Goal: Task Accomplishment & Management: Manage account settings

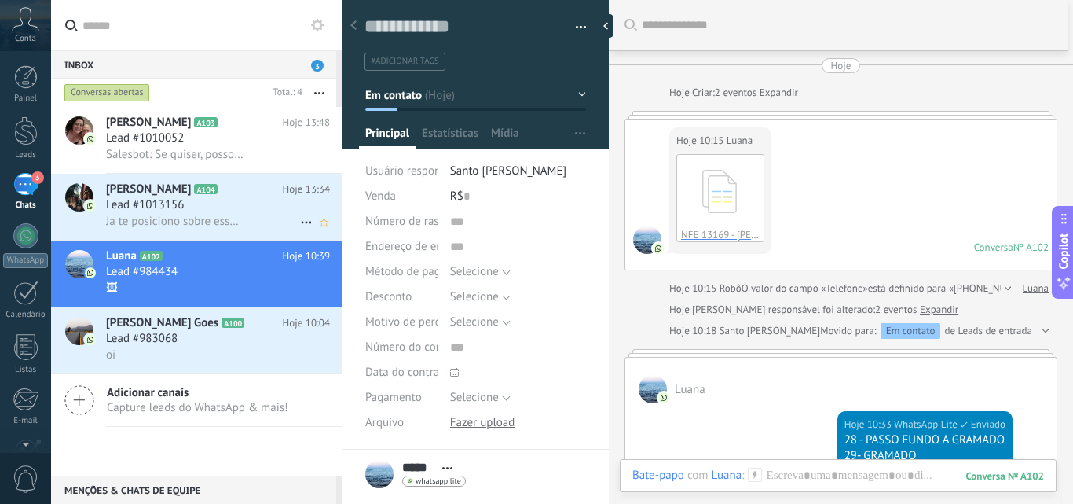
click at [258, 218] on div "Ja te posiciono sobre esses pagamentos" at bounding box center [218, 221] width 224 height 16
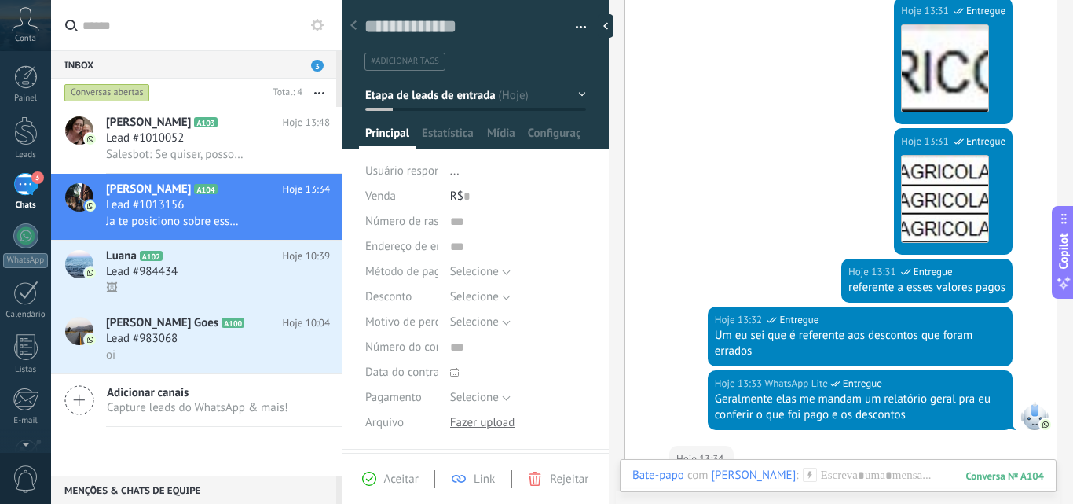
scroll to position [584, 0]
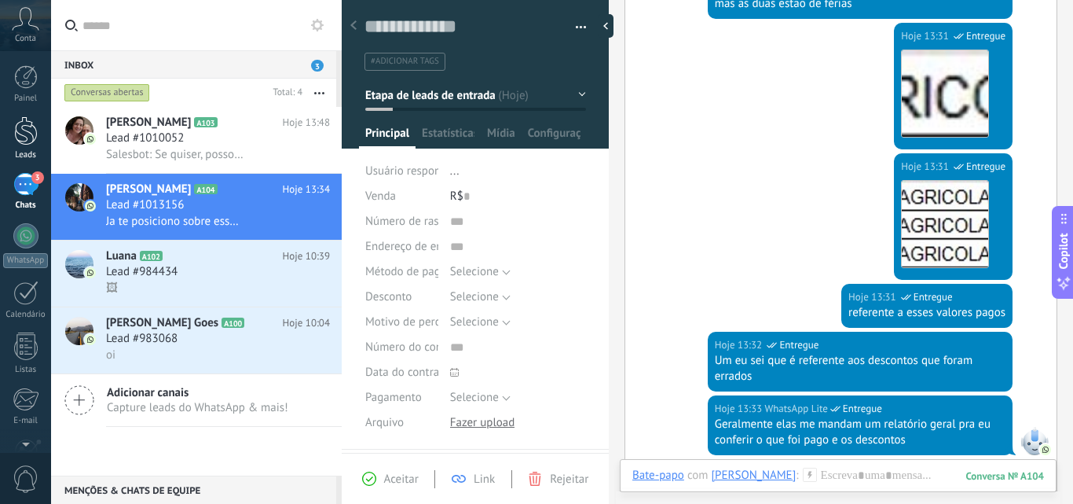
click at [33, 147] on link "Leads" at bounding box center [25, 138] width 51 height 44
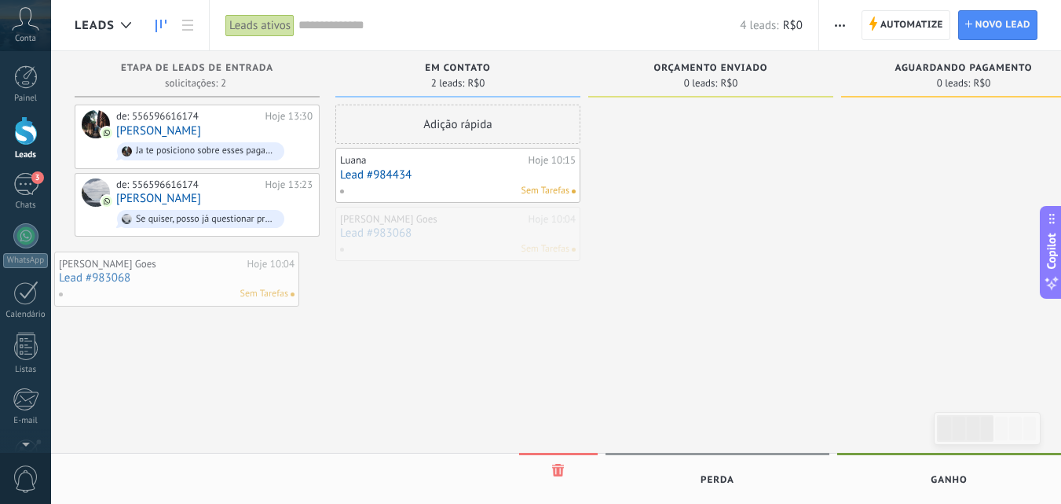
drag, startPoint x: 435, startPoint y: 229, endPoint x: 393, endPoint y: 243, distance: 44.7
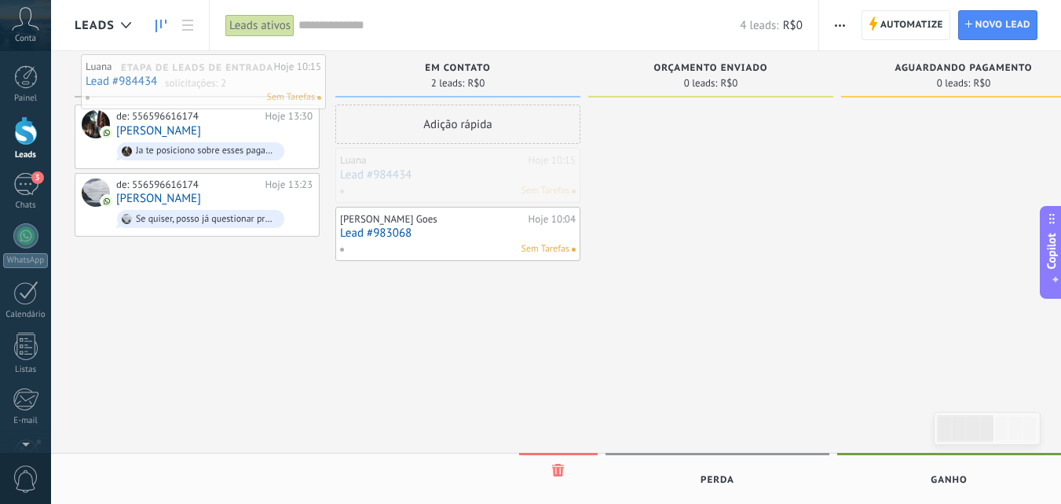
drag, startPoint x: 448, startPoint y: 182, endPoint x: 193, endPoint y: 89, distance: 271.1
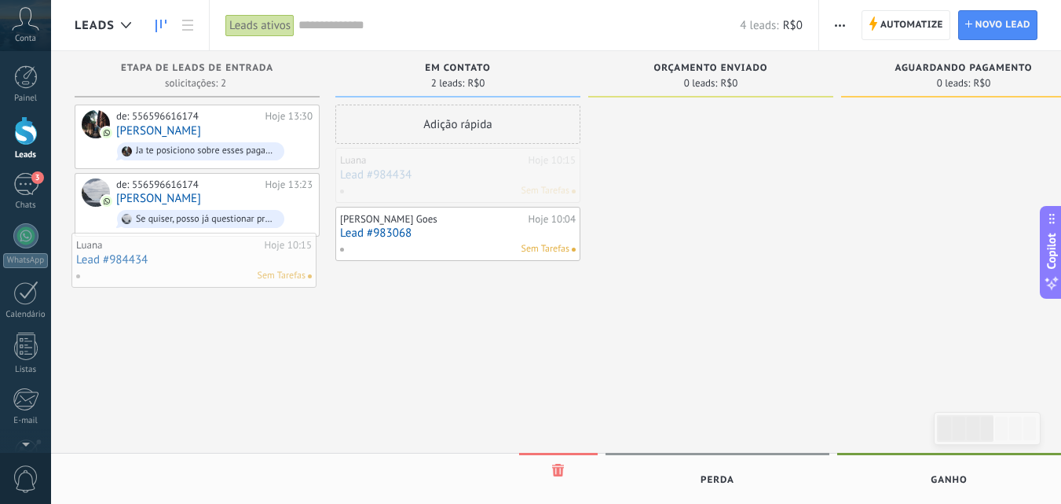
drag, startPoint x: 445, startPoint y: 178, endPoint x: 179, endPoint y: 262, distance: 278.7
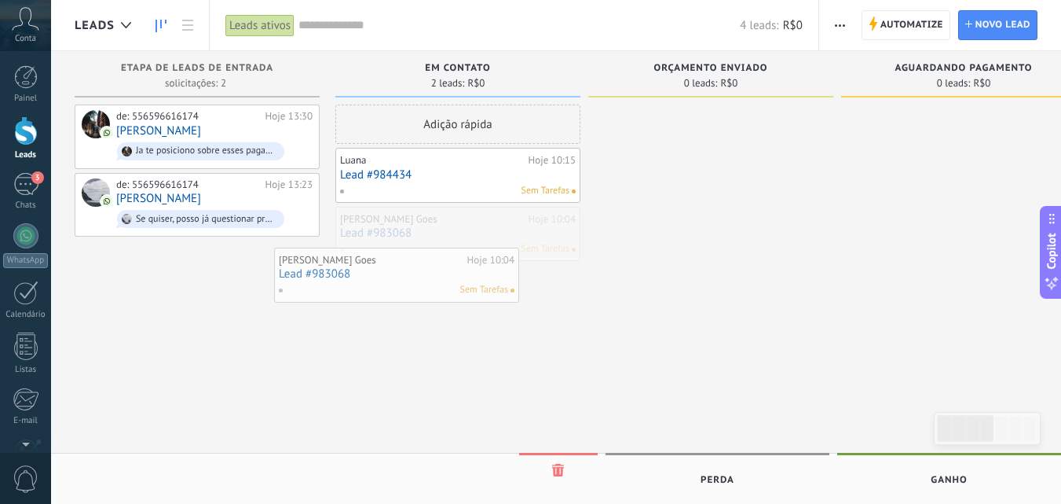
drag, startPoint x: 548, startPoint y: 247, endPoint x: 486, endPoint y: 289, distance: 74.7
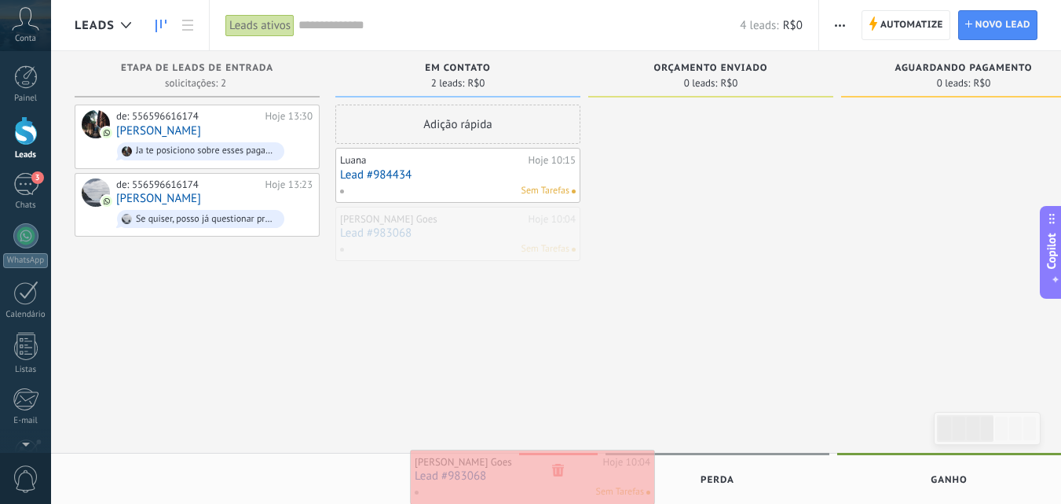
drag, startPoint x: 482, startPoint y: 233, endPoint x: 557, endPoint y: 476, distance: 253.9
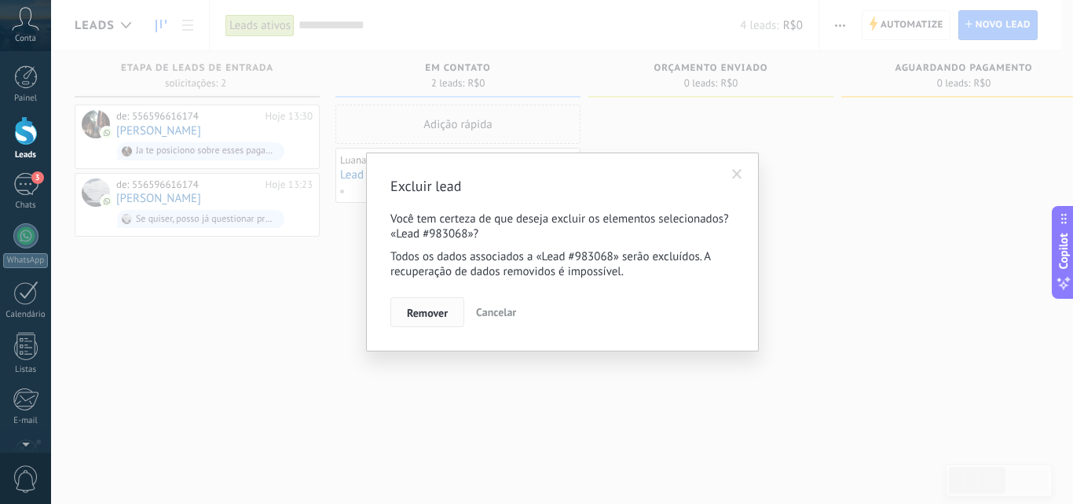
click at [445, 318] on span "Remover" at bounding box center [427, 312] width 41 height 11
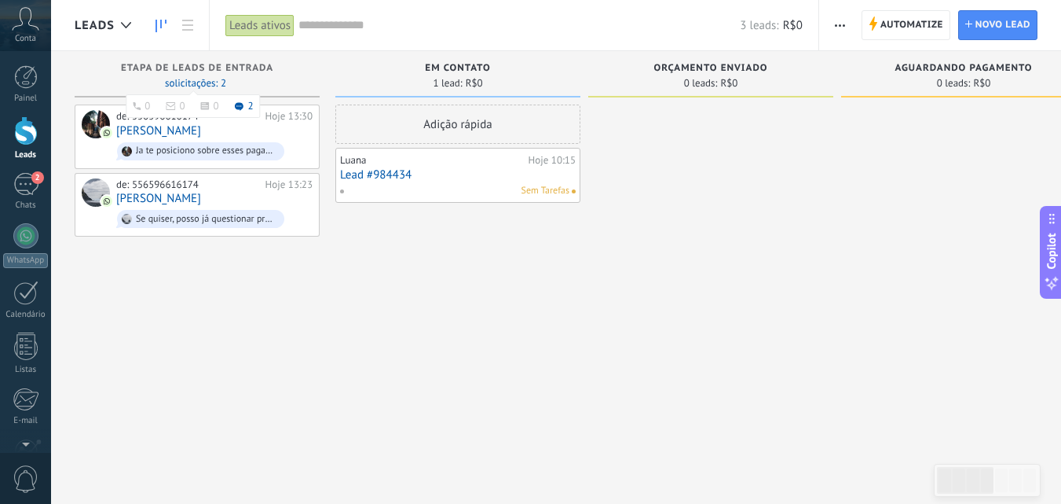
click at [253, 109] on span "2" at bounding box center [250, 105] width 5 height 9
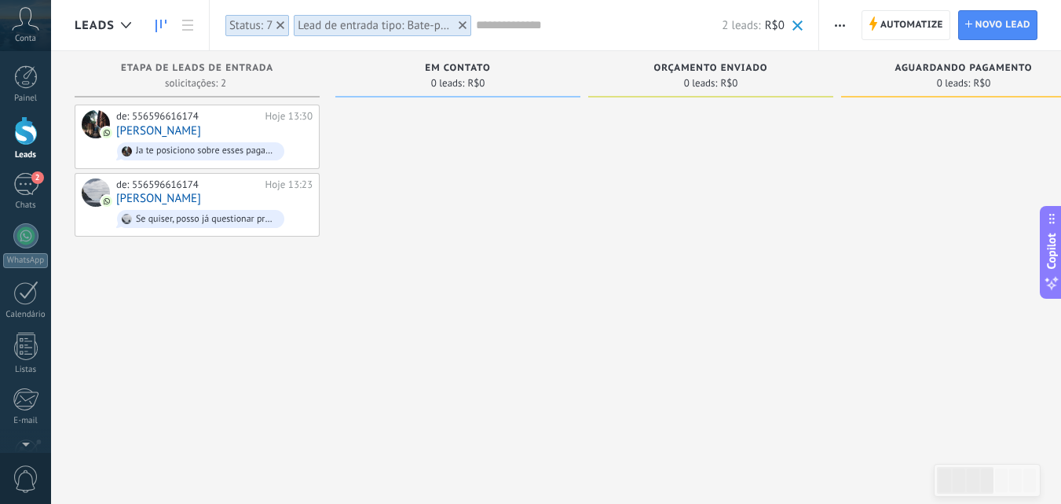
click at [412, 77] on div "0 leads: R$0" at bounding box center [457, 82] width 229 height 13
drag, startPoint x: 461, startPoint y: 119, endPoint x: 430, endPoint y: 157, distance: 49.2
click at [461, 119] on div at bounding box center [457, 253] width 245 height 299
click at [29, 180] on div "2" at bounding box center [25, 184] width 25 height 23
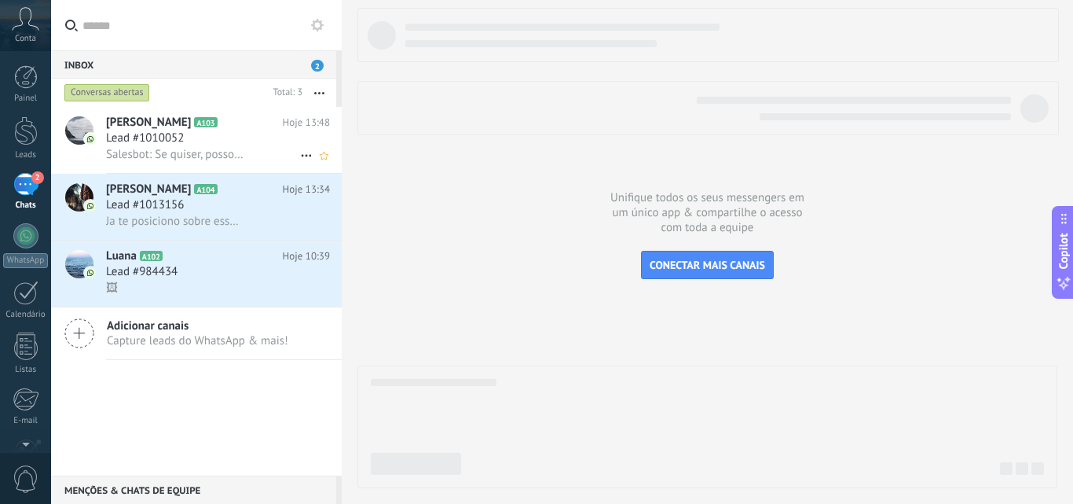
click at [225, 159] on span "Salesbot: Se quiser, posso já questionar pra eles me mandarem o valor dos desco…" at bounding box center [174, 154] width 137 height 15
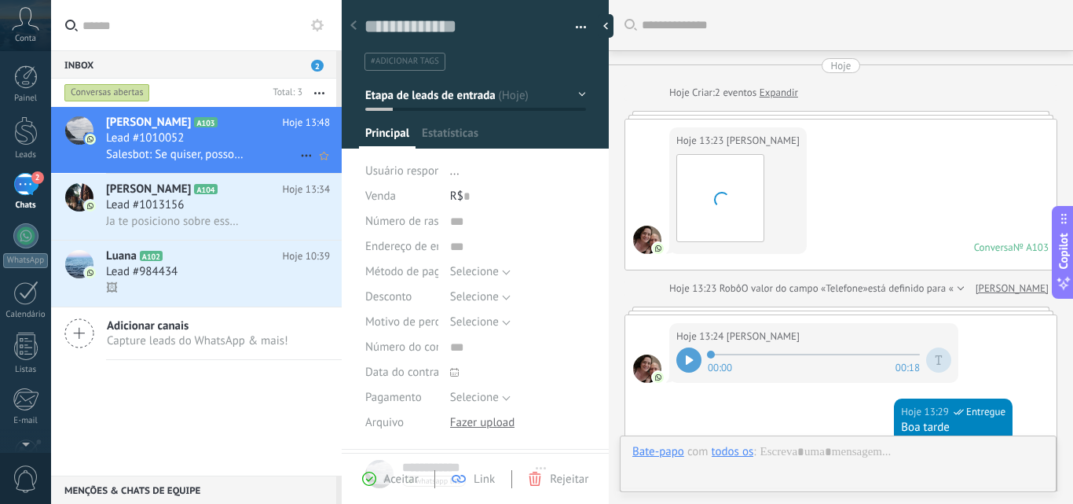
type textarea "**********"
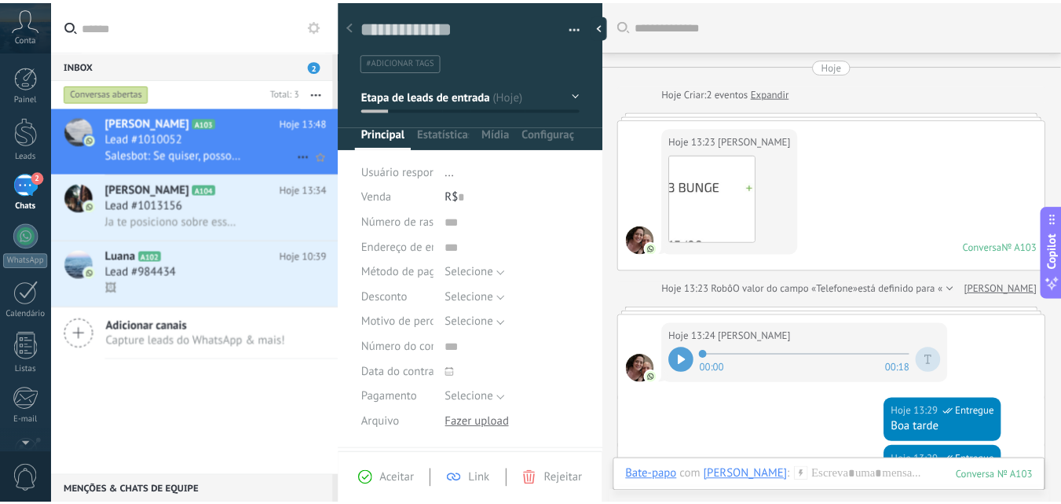
scroll to position [24, 0]
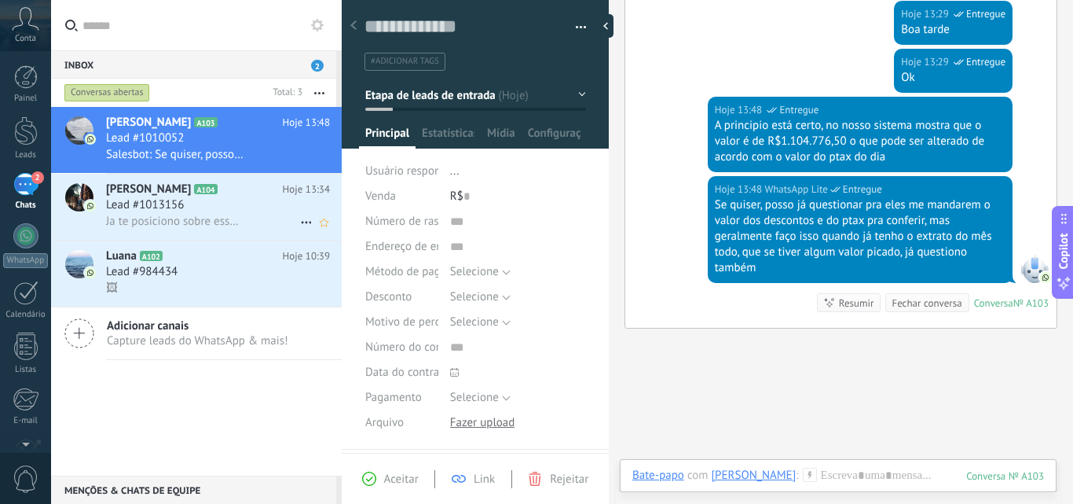
drag, startPoint x: 240, startPoint y: 222, endPoint x: 159, endPoint y: 174, distance: 94.0
click at [240, 223] on h3 "Ja te posiciono sobre esses pagamentos" at bounding box center [178, 222] width 145 height 16
click at [229, 256] on h2 "Luana A102" at bounding box center [194, 256] width 177 height 16
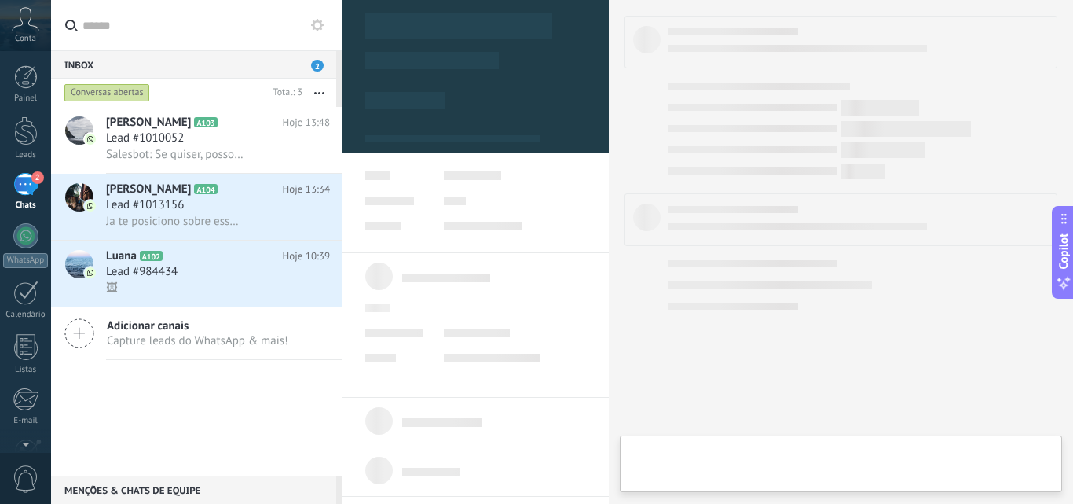
click at [19, 137] on div at bounding box center [26, 130] width 24 height 29
